Goal: Task Accomplishment & Management: Complete application form

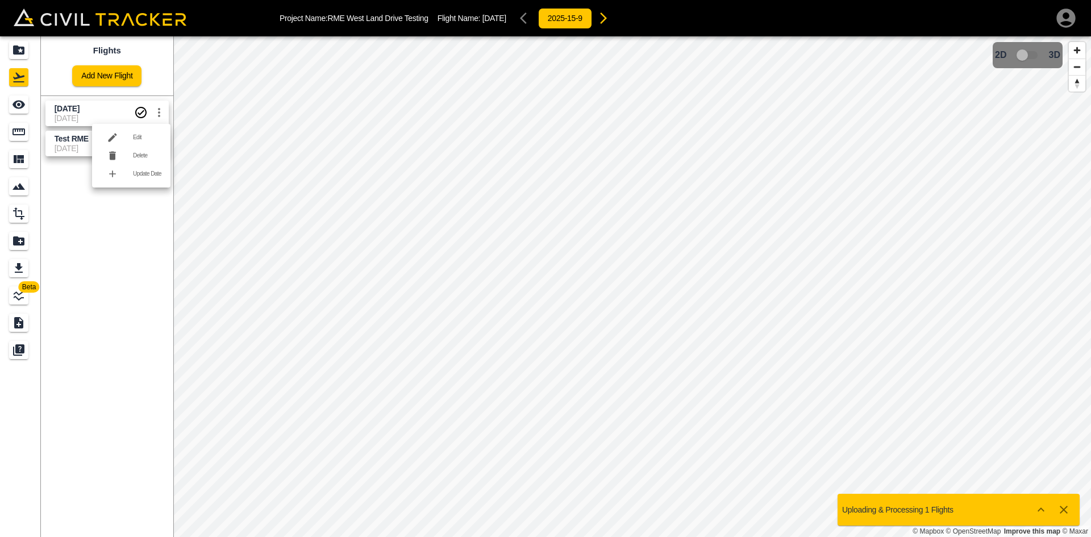
click at [130, 157] on div at bounding box center [117, 155] width 32 height 23
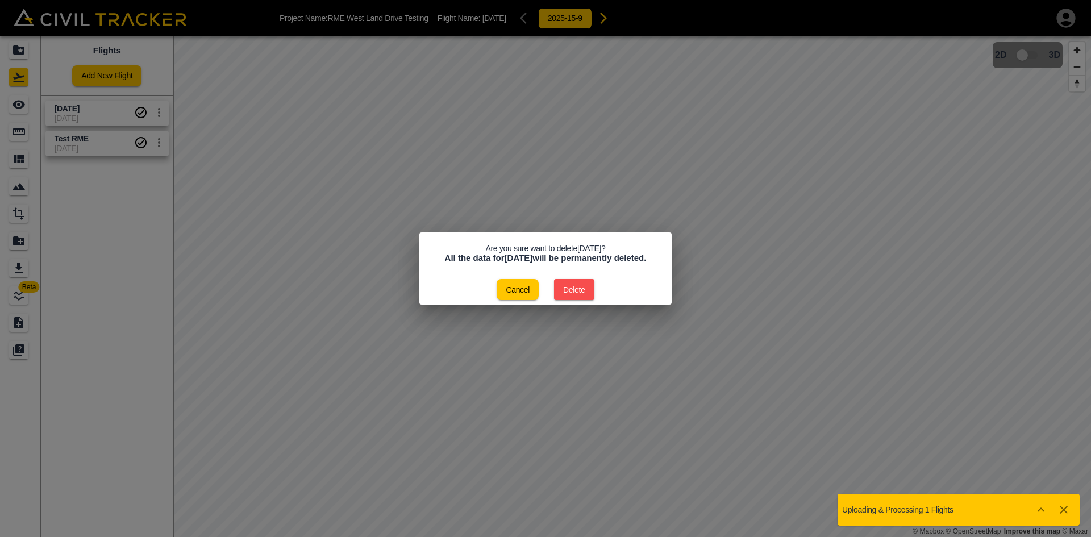
click at [579, 289] on button "Delete" at bounding box center [574, 289] width 40 height 21
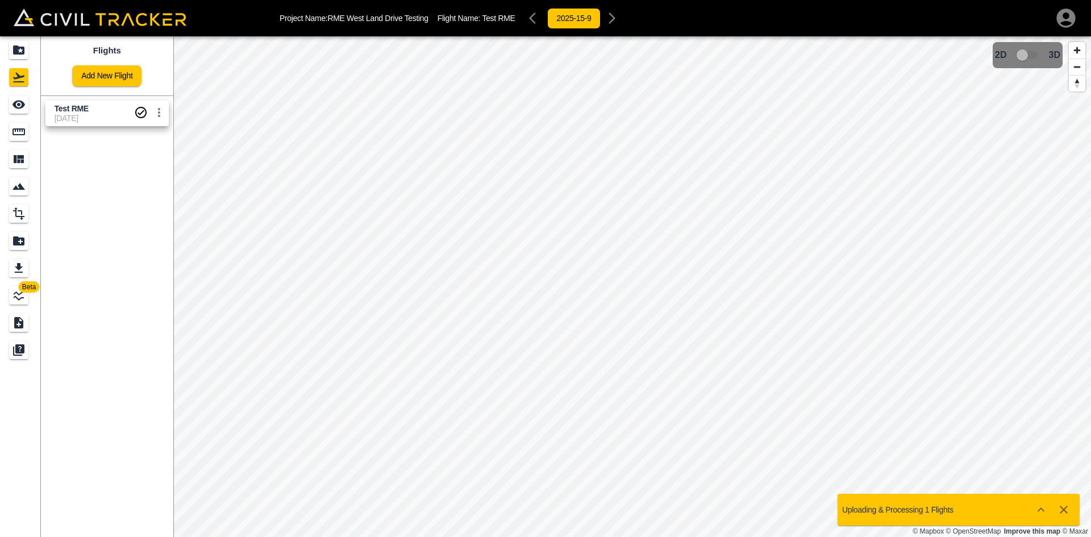
click at [94, 75] on link "Add New Flight" at bounding box center [106, 75] width 69 height 21
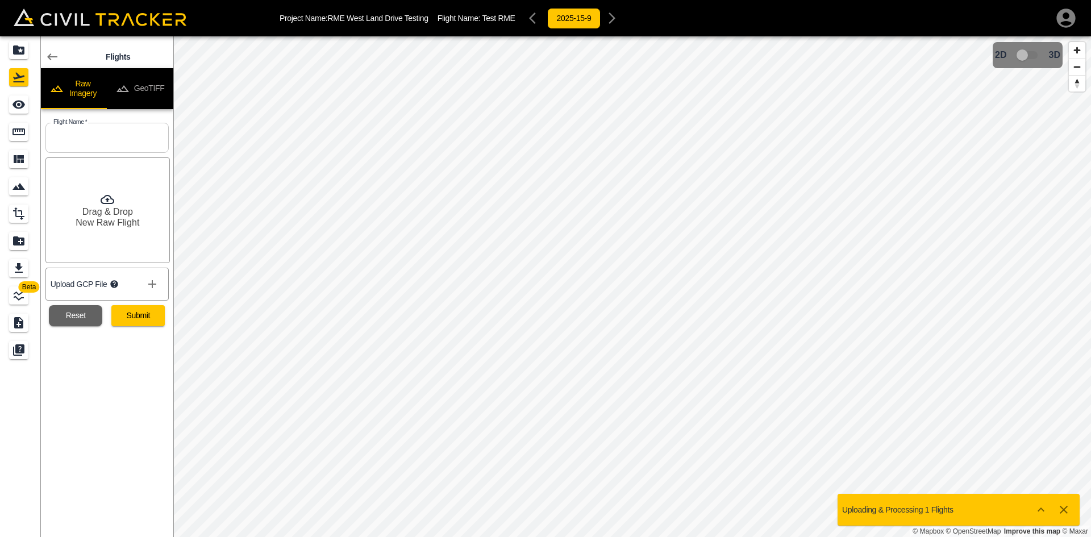
click at [141, 91] on button "GeoTIFF" at bounding box center [140, 88] width 66 height 41
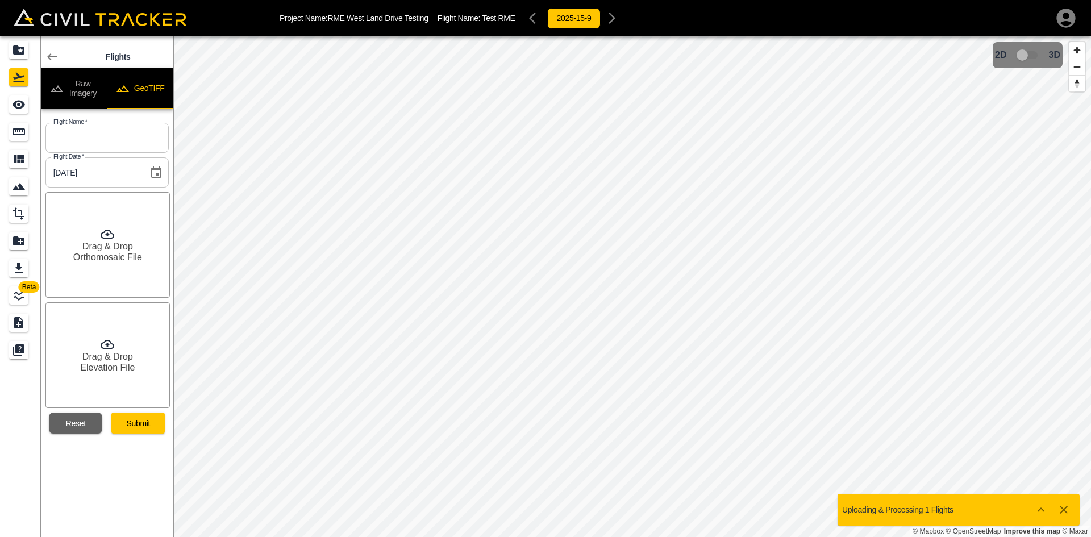
click at [128, 138] on input "text" at bounding box center [106, 138] width 123 height 30
drag, startPoint x: 97, startPoint y: 141, endPoint x: 14, endPoint y: 141, distance: 82.9
click at [14, 141] on div "Beta Flights Raw Imagery GeoTIFF Flight Name   * [DATE] Flight Name * Flight Da…" at bounding box center [86, 286] width 173 height 500
type input "[DATE]"
click at [115, 254] on h6 "Orthomosaic File" at bounding box center [107, 257] width 69 height 11
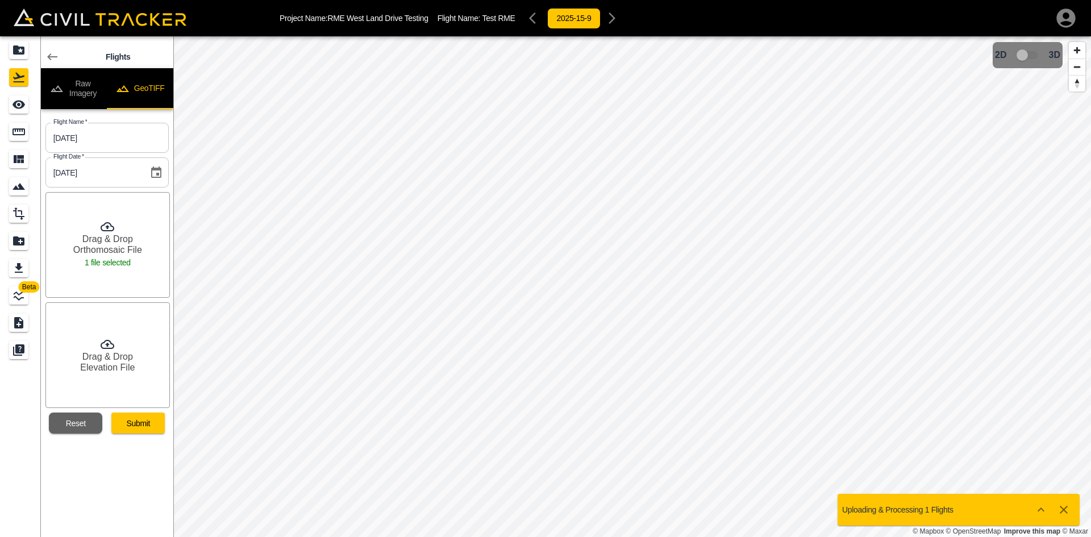
click at [83, 357] on h6 "Drag & Drop" at bounding box center [107, 356] width 51 height 11
click at [148, 420] on button "Submit" at bounding box center [137, 422] width 53 height 21
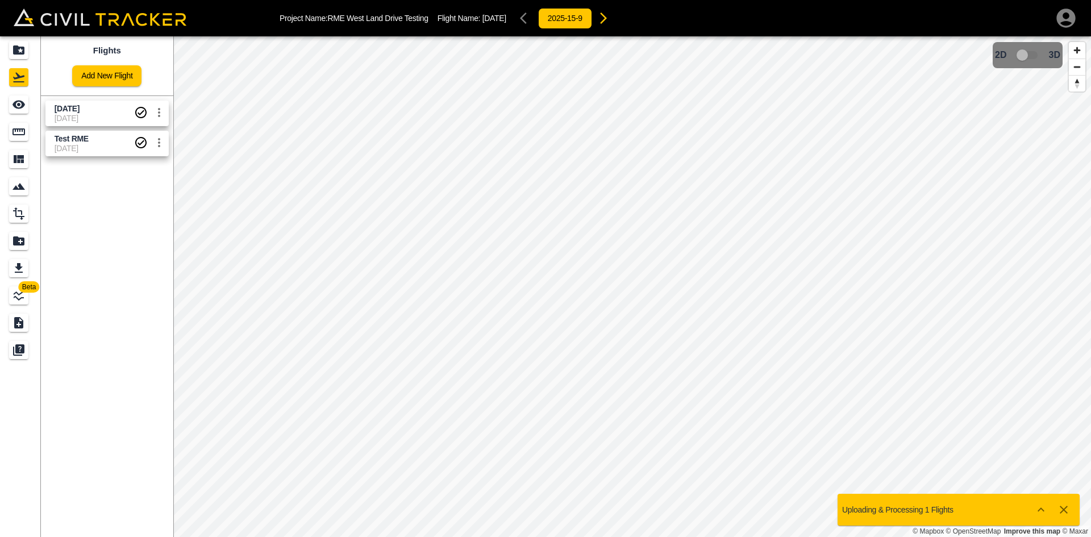
click at [156, 112] on icon "settings" at bounding box center [159, 113] width 14 height 14
click at [139, 153] on h6 "Delete" at bounding box center [147, 155] width 28 height 7
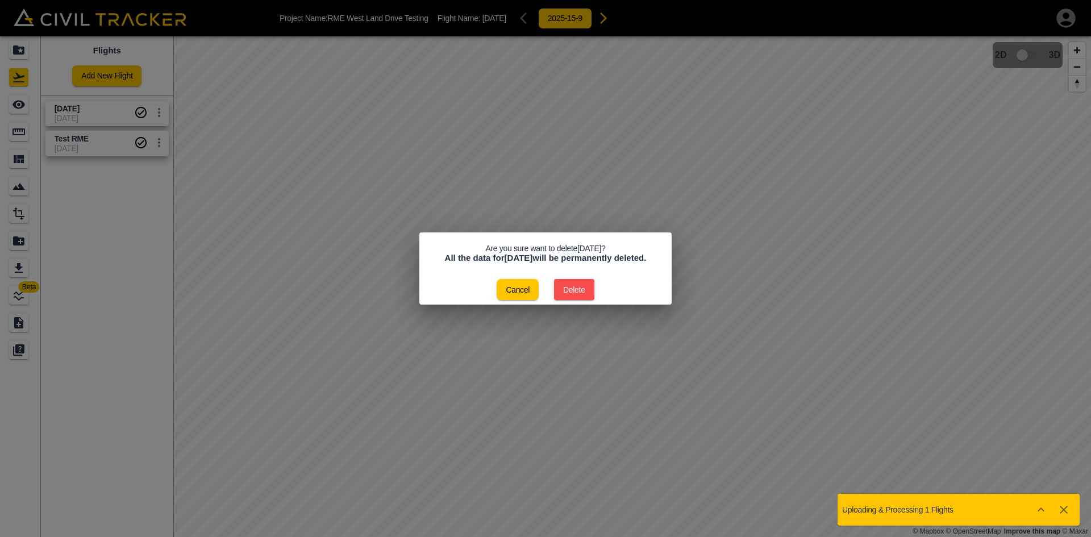
click at [579, 295] on button "Delete" at bounding box center [574, 289] width 40 height 21
click at [565, 284] on button "Delete" at bounding box center [574, 289] width 40 height 21
click at [521, 292] on button "Cancel" at bounding box center [517, 289] width 42 height 21
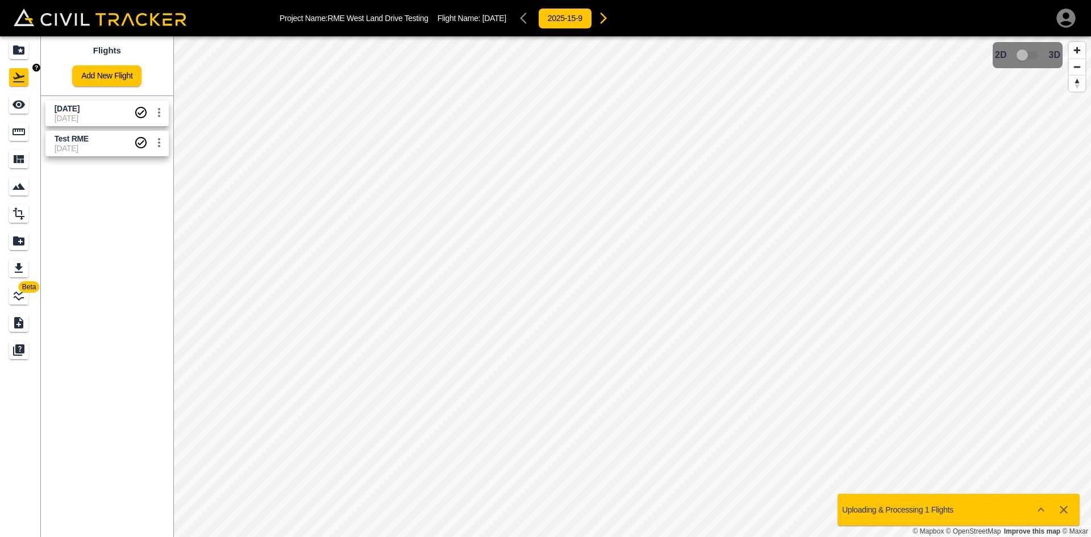
click at [16, 49] on icon "Projects" at bounding box center [18, 49] width 11 height 9
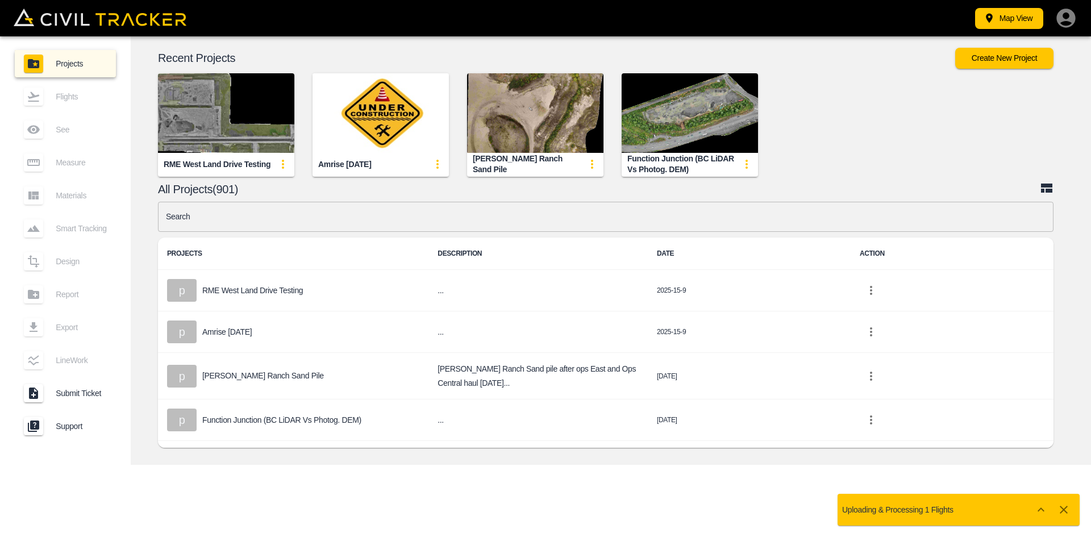
click at [277, 123] on img "button" at bounding box center [226, 113] width 136 height 80
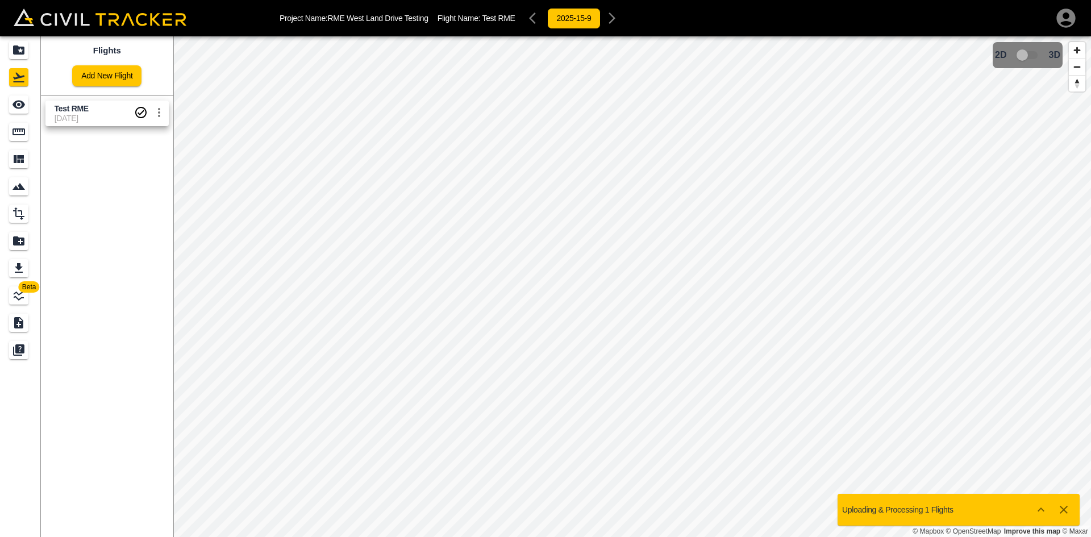
click at [112, 80] on link "Add New Flight" at bounding box center [106, 75] width 69 height 21
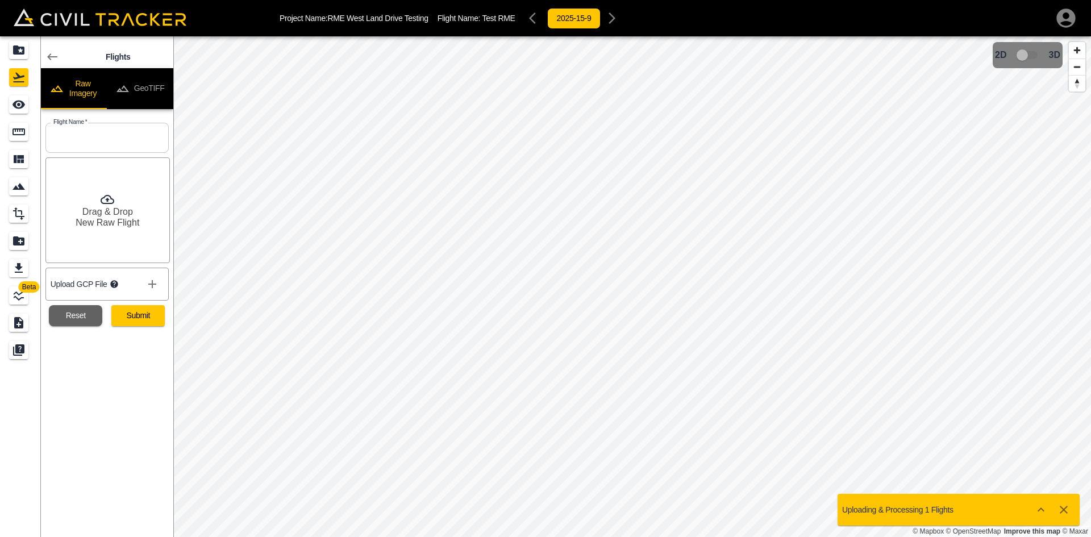
click at [151, 76] on button "GeoTIFF" at bounding box center [140, 88] width 66 height 41
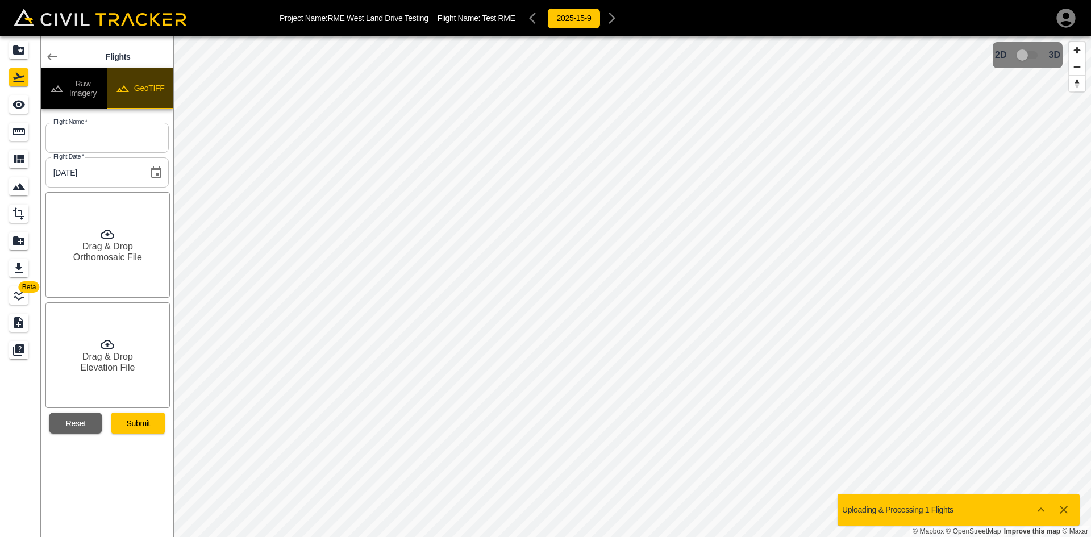
click at [152, 84] on button "GeoTIFF" at bounding box center [140, 88] width 66 height 41
click at [127, 148] on input "text" at bounding box center [106, 138] width 123 height 30
type input "[DATE]"
click at [119, 257] on h6 "Orthomosaic File" at bounding box center [107, 257] width 69 height 11
click at [123, 354] on h6 "Drag & Drop" at bounding box center [107, 356] width 51 height 11
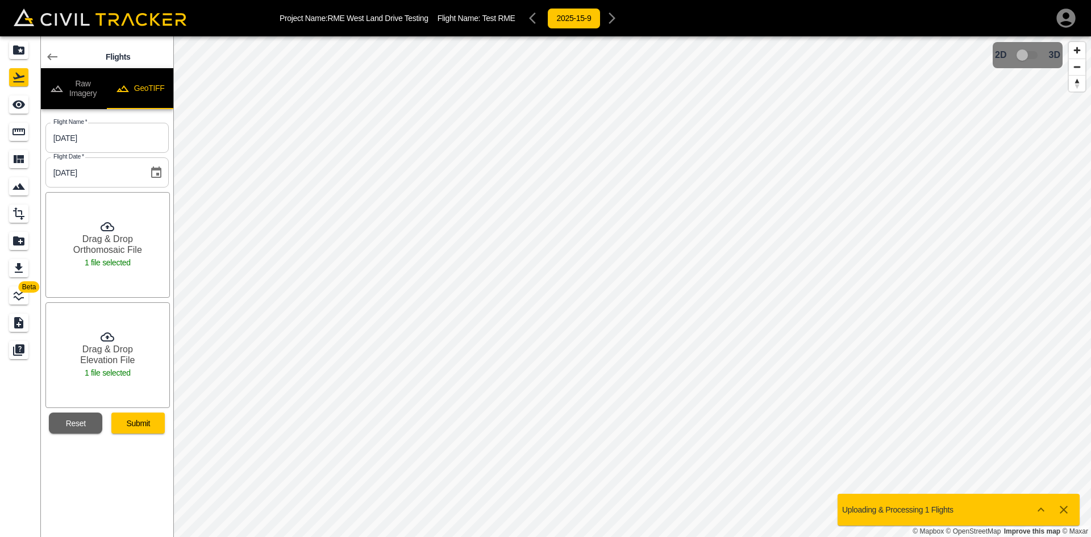
click at [133, 420] on button "Submit" at bounding box center [137, 422] width 53 height 21
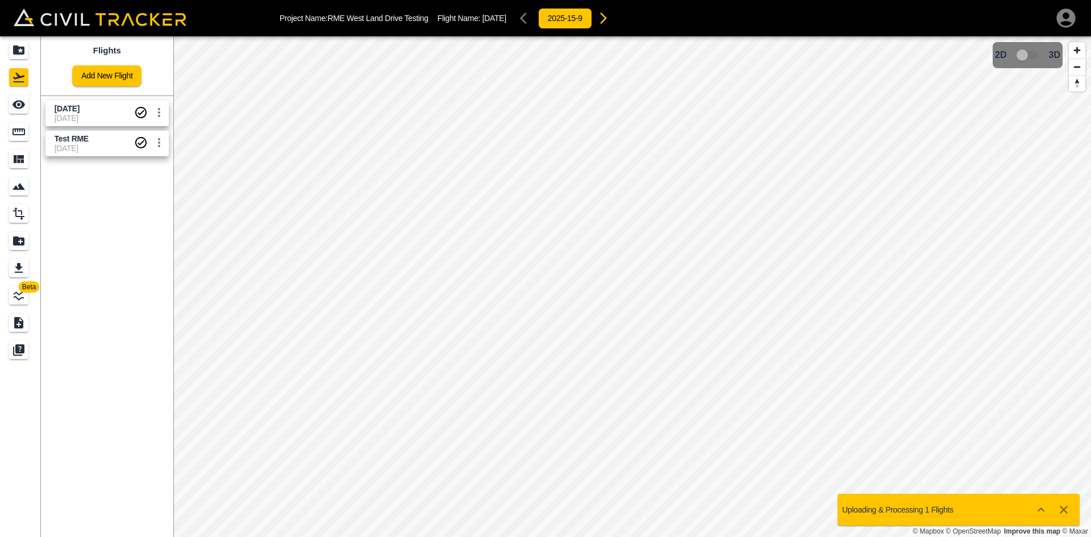
click at [1070, 15] on icon "button" at bounding box center [1065, 18] width 19 height 19
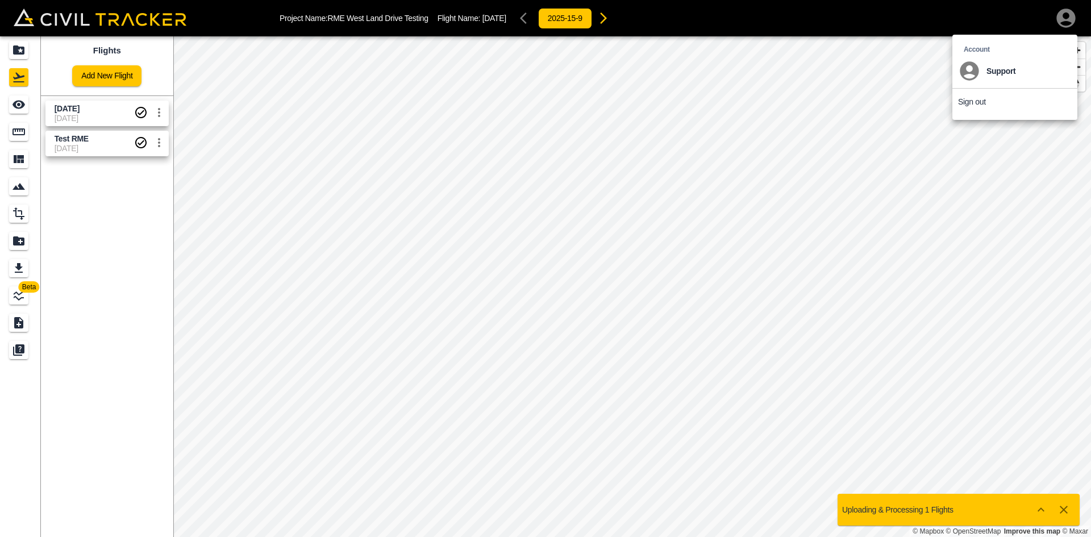
click at [968, 105] on p "Sign out" at bounding box center [972, 101] width 28 height 9
